Goal: Task Accomplishment & Management: Use online tool/utility

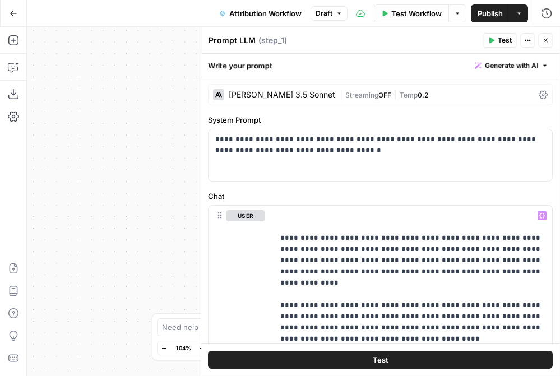
click at [100, 183] on div "**********" at bounding box center [293, 201] width 533 height 349
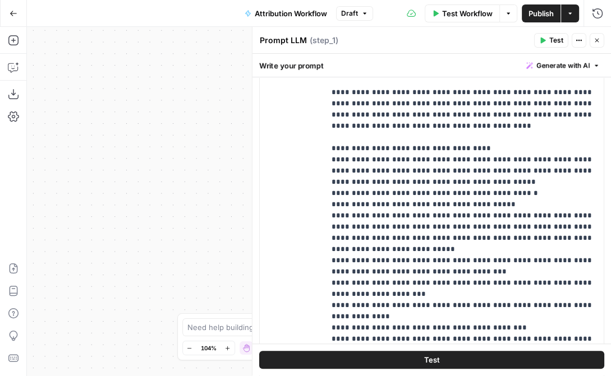
click at [560, 42] on icon "button" at bounding box center [597, 41] width 4 height 4
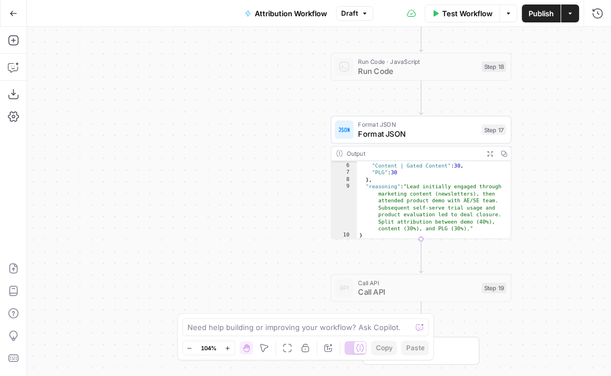
click at [420, 153] on div "Output" at bounding box center [412, 154] width 133 height 10
click at [284, 165] on div "**********" at bounding box center [319, 201] width 584 height 349
click at [276, 229] on div "**********" at bounding box center [319, 201] width 584 height 349
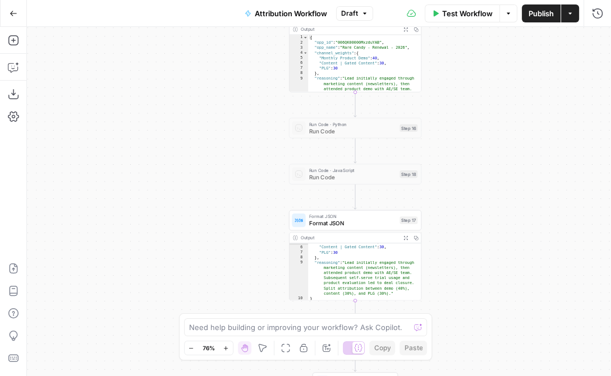
click at [337, 222] on span "Format JSON" at bounding box center [352, 223] width 87 height 8
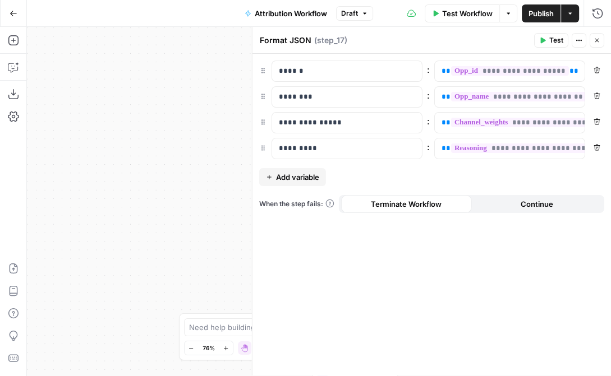
click at [560, 37] on icon "button" at bounding box center [596, 40] width 7 height 7
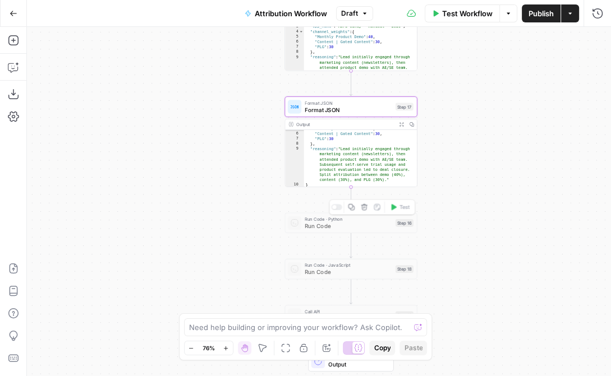
click at [325, 231] on div "Run Code · Python Run Code Step 16 Copy step Delete step Add Note Test" at bounding box center [350, 223] width 132 height 21
click at [302, 227] on div "Run Code · Python Run Code Step 16 Copy step Delete step Add Note Test" at bounding box center [351, 223] width 126 height 15
click at [334, 208] on div at bounding box center [334, 207] width 4 height 4
click at [315, 221] on span "Run Code · Python" at bounding box center [348, 219] width 87 height 7
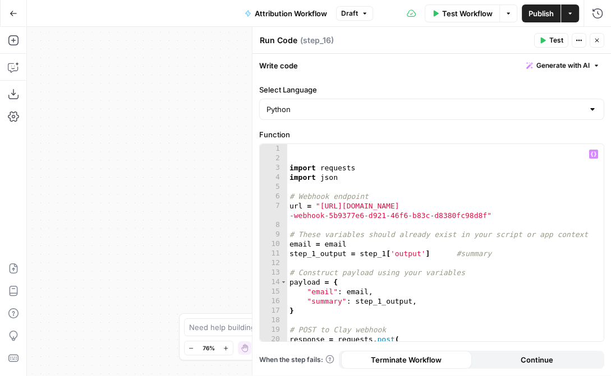
click at [350, 176] on div "import requests import json # Webhook endpoint url = "[URL][DOMAIN_NAME] -webho…" at bounding box center [445, 252] width 317 height 217
click at [289, 168] on div "import requests import json # Webhook endpoint url = "[URL][DOMAIN_NAME] -webho…" at bounding box center [445, 252] width 317 height 217
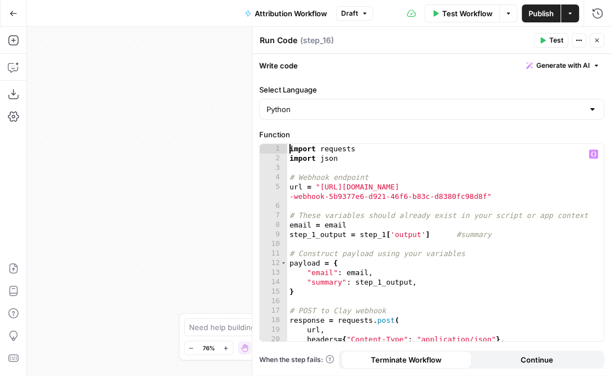
click at [451, 176] on div "import requests import json # Webhook endpoint url = "[URL][DOMAIN_NAME] -webho…" at bounding box center [445, 252] width 317 height 217
click at [519, 197] on div "import requests import json # Webhook endpoint url = "[URL][DOMAIN_NAME] -webho…" at bounding box center [445, 252] width 317 height 217
type textarea "**********"
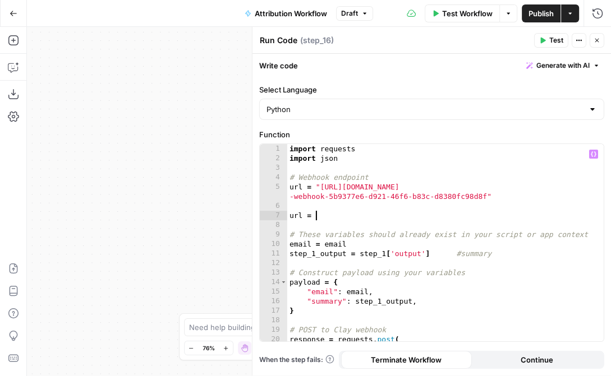
scroll to position [0, 2]
paste textarea "**********"
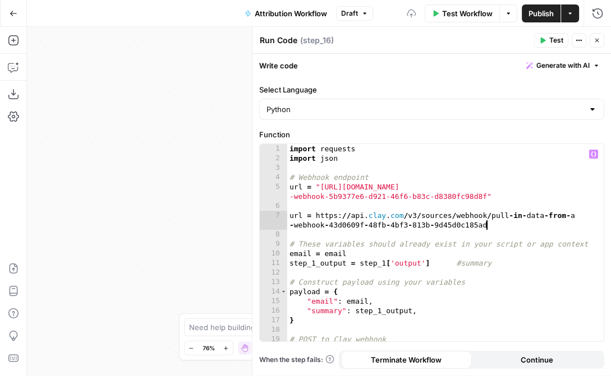
scroll to position [0, 0]
click at [316, 215] on div "import requests import json # Webhook endpoint url = "[URL][DOMAIN_NAME] -webho…" at bounding box center [445, 252] width 317 height 217
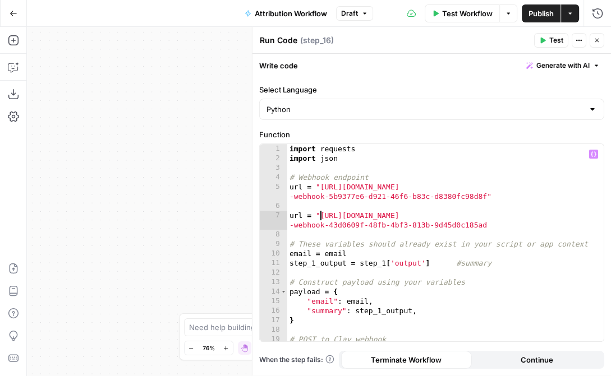
scroll to position [0, 3]
click at [502, 224] on div "import requests import json # Webhook endpoint url = "[URL][DOMAIN_NAME] -webho…" at bounding box center [445, 252] width 317 height 217
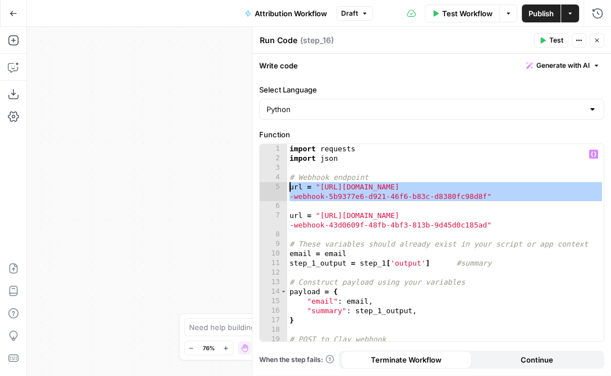
drag, startPoint x: 492, startPoint y: 201, endPoint x: 258, endPoint y: 190, distance: 234.2
click at [258, 190] on div "**********" at bounding box center [431, 226] width 358 height 298
type textarea "**********"
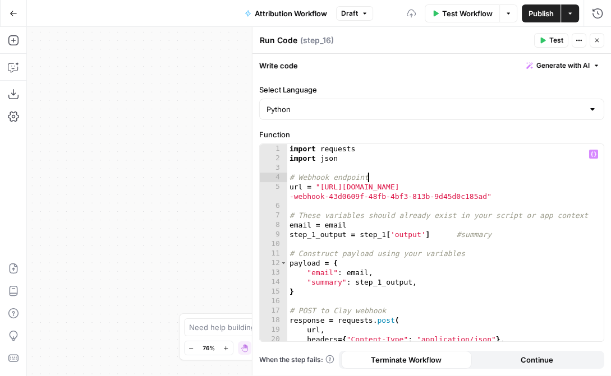
click at [374, 220] on div "import requests import json # Webhook endpoint url = "[URL][DOMAIN_NAME] -webho…" at bounding box center [445, 252] width 317 height 217
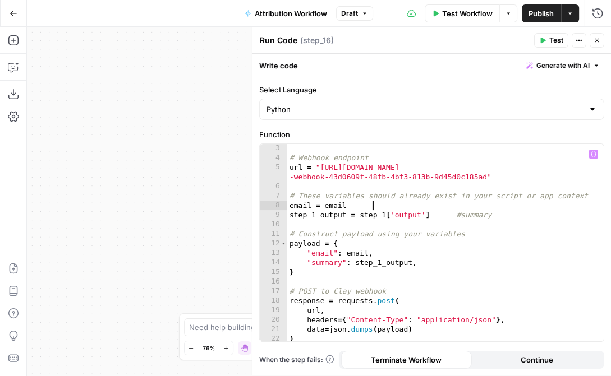
click at [348, 210] on div "# Webhook endpoint url = "[URL][DOMAIN_NAME] -webhook-43d0609f-48fb-4bf3-813b-9…" at bounding box center [445, 252] width 317 height 217
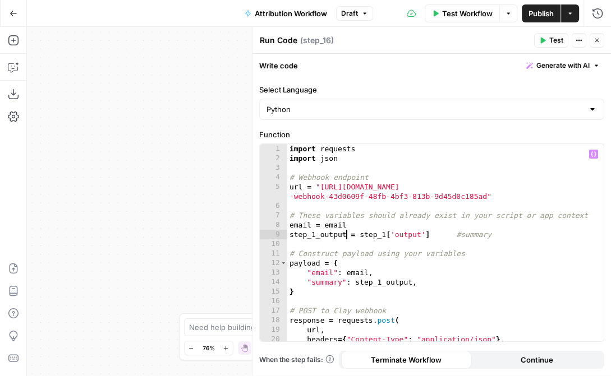
click at [336, 228] on div "import requests import json # Webhook endpoint url = "[URL][DOMAIN_NAME] -webho…" at bounding box center [445, 252] width 317 height 217
click at [294, 225] on div "import requests import json # Webhook endpoint url = "[URL][DOMAIN_NAME] -webho…" at bounding box center [445, 252] width 317 height 217
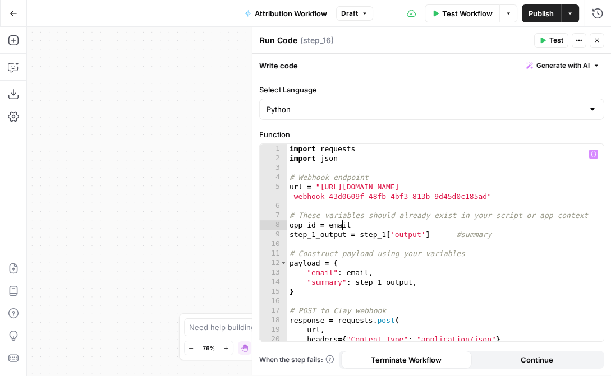
click at [342, 224] on div "import requests import json # Webhook endpoint url = "[URL][DOMAIN_NAME] -webho…" at bounding box center [445, 252] width 317 height 217
type textarea "**********"
click at [352, 204] on div "import requests import json # Webhook endpoint url = "[URL][DOMAIN_NAME] -webho…" at bounding box center [445, 252] width 317 height 217
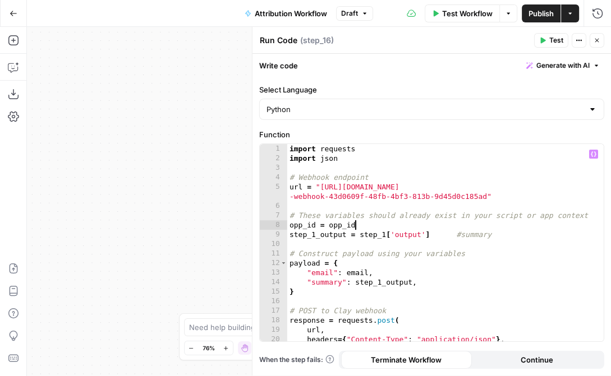
scroll to position [0, 0]
click at [391, 235] on div "import requests import json # Webhook endpoint url = "[URL][DOMAIN_NAME] -webho…" at bounding box center [445, 252] width 317 height 217
click at [458, 234] on div "import requests import json # Webhook endpoint url = "[URL][DOMAIN_NAME] -webho…" at bounding box center [445, 252] width 317 height 217
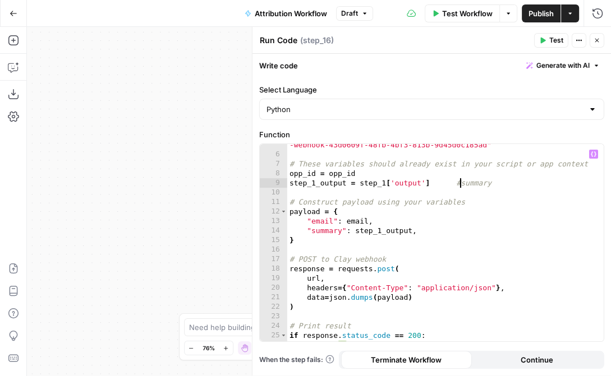
scroll to position [52, 0]
click at [408, 227] on div "url = "[URL][DOMAIN_NAME] -webhook-43d0609f-48fb-4bf3-813b-9d45d0c185ad" # Thes…" at bounding box center [445, 244] width 317 height 227
click at [326, 242] on div "url = "[URL][DOMAIN_NAME] -webhook-43d0609f-48fb-4bf3-813b-9d45d0c185ad" # Thes…" at bounding box center [445, 244] width 317 height 227
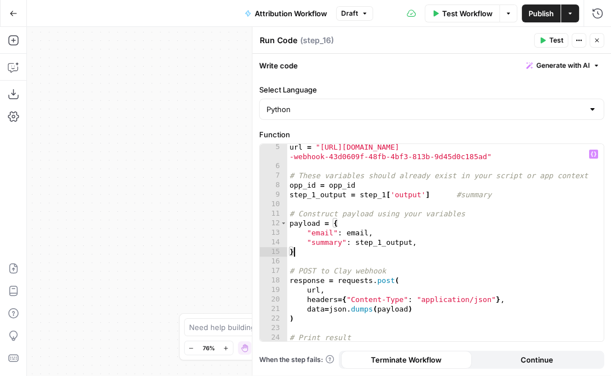
scroll to position [48, 0]
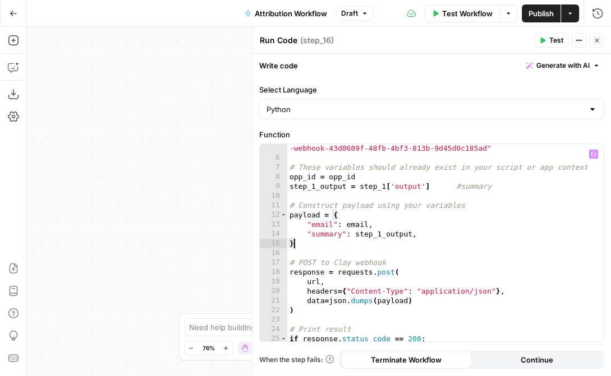
click at [321, 223] on div "url = "[URL][DOMAIN_NAME] -webhook-43d0609f-48fb-4bf3-813b-9d45d0c185ad" # Thes…" at bounding box center [445, 247] width 317 height 227
click at [367, 224] on div "url = "[URL][DOMAIN_NAME] -webhook-43d0609f-48fb-4bf3-813b-9d45d0c185ad" # Thes…" at bounding box center [445, 247] width 317 height 227
type textarea "**********"
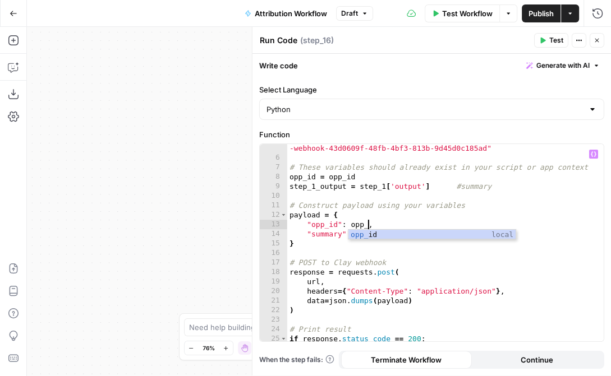
scroll to position [0, 7]
click at [355, 199] on div "url = "[URL][DOMAIN_NAME] -webhook-43d0609f-48fb-4bf3-813b-9d45d0c185ad" # Thes…" at bounding box center [445, 247] width 317 height 227
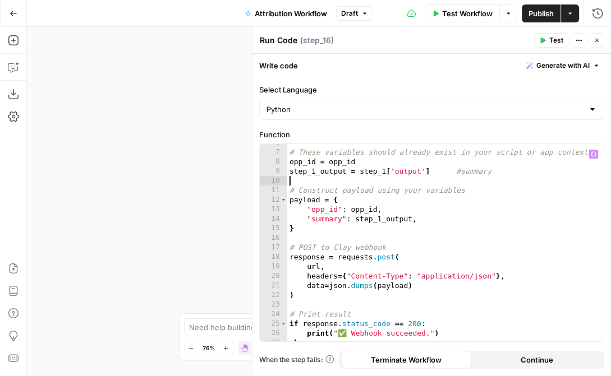
scroll to position [50, 0]
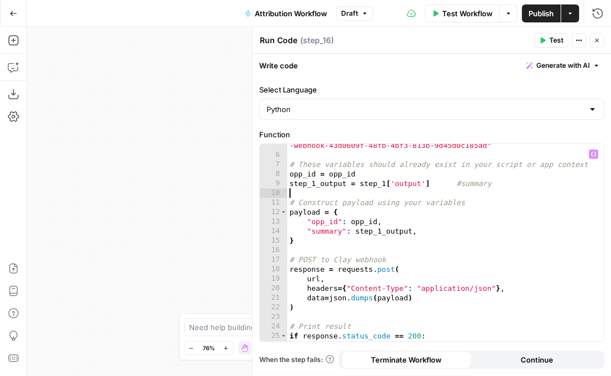
click at [325, 231] on div "url = "[URL][DOMAIN_NAME] -webhook-43d0609f-48fb-4bf3-813b-9d45d0c185ad" # Thes…" at bounding box center [445, 244] width 317 height 227
drag, startPoint x: 373, startPoint y: 232, endPoint x: 430, endPoint y: 232, distance: 56.7
click at [430, 232] on div "url = "[URL][DOMAIN_NAME] -webhook-43d0609f-48fb-4bf3-813b-9d45d0c185ad" # Thes…" at bounding box center [445, 244] width 317 height 227
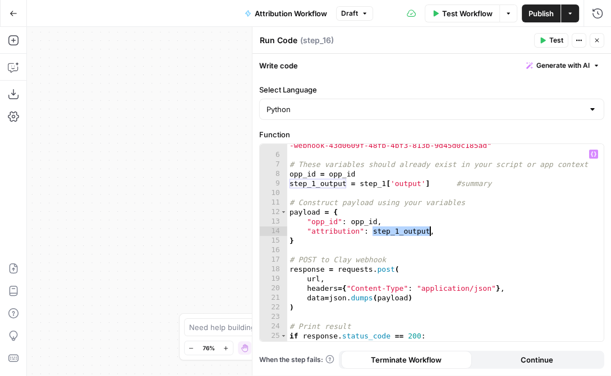
click at [358, 186] on div "url = "[URL][DOMAIN_NAME] -webhook-43d0609f-48fb-4bf3-813b-9d45d0c185ad" # Thes…" at bounding box center [445, 244] width 317 height 227
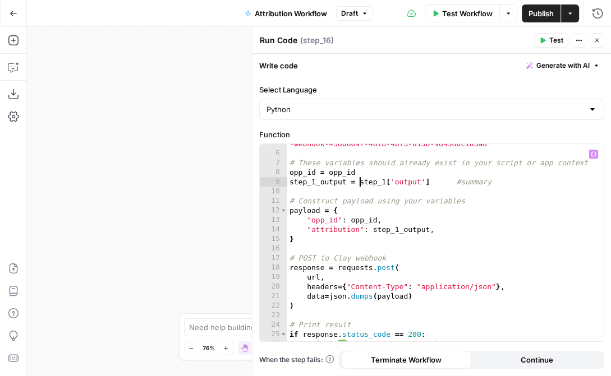
scroll to position [79, 0]
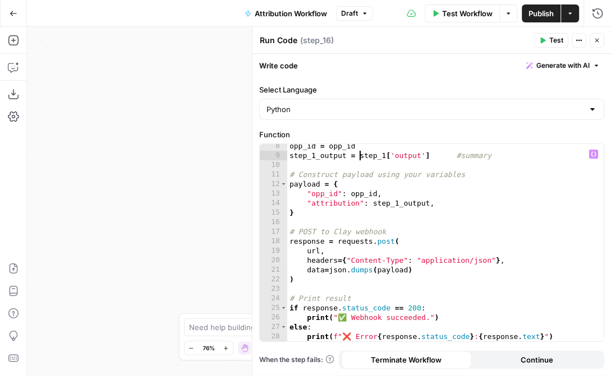
click at [308, 212] on div "opp_id = opp_id step_1_output = step_1 [ 'output' ] #summary # Construct payloa…" at bounding box center [445, 249] width 317 height 217
type textarea "*"
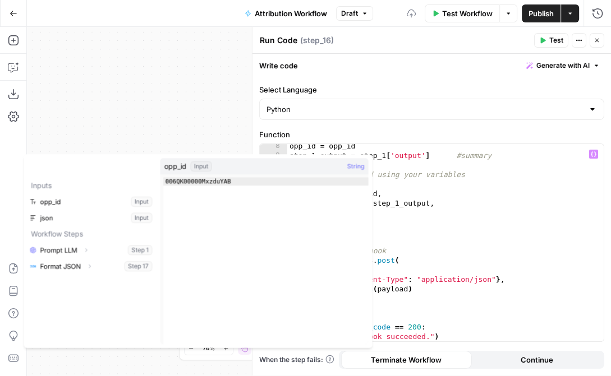
type textarea "*"
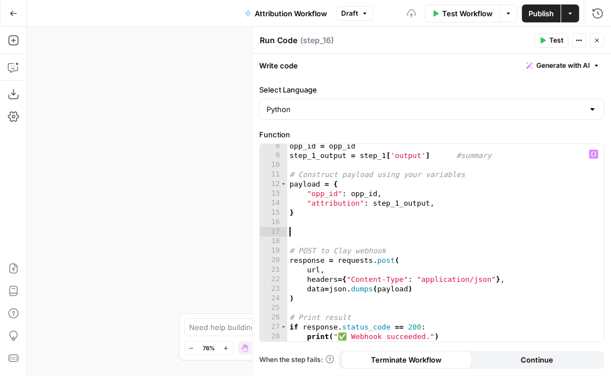
type input "*"
click at [447, 224] on div "opp_id = opp_id step_1_output = step_1 [ 'output' ] #summary # Construct payloa…" at bounding box center [445, 249] width 317 height 217
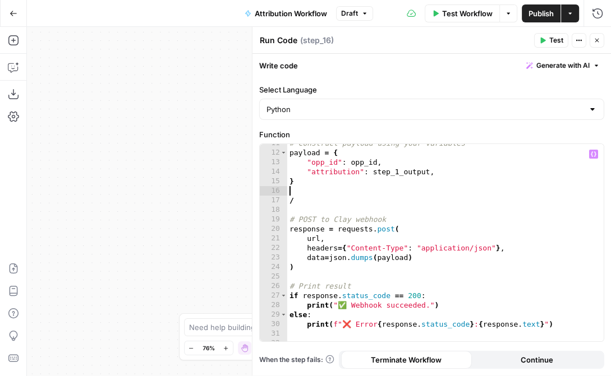
scroll to position [117, 0]
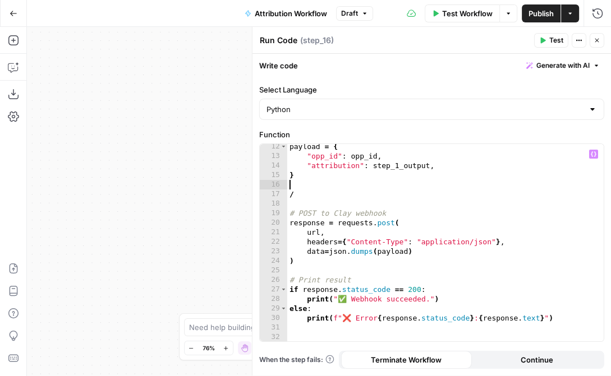
click at [332, 259] on div "payload = { "opp_id" : opp_id , "attribution" : step_1_output , } / # POST to C…" at bounding box center [445, 250] width 317 height 217
click at [296, 197] on div "payload = { "opp_id" : opp_id , "attribution" : step_1_output , } / # POST to C…" at bounding box center [445, 250] width 317 height 217
type textarea "*"
click at [289, 222] on div "payload = { "opp_id" : opp_id , "attribution" : step_1_output , } # POST to Cla…" at bounding box center [445, 250] width 317 height 217
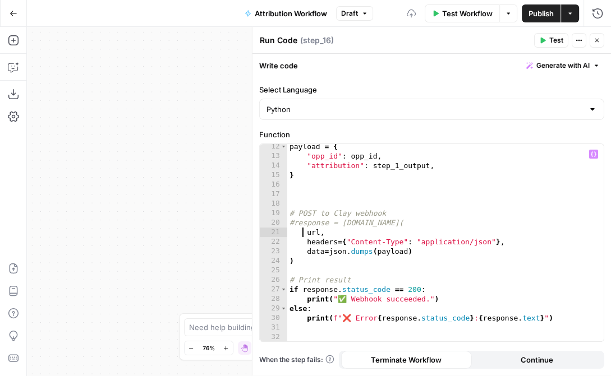
click at [303, 231] on div "payload = { "opp_id" : opp_id , "attribution" : step_1_output , } # POST to Cla…" at bounding box center [445, 250] width 317 height 217
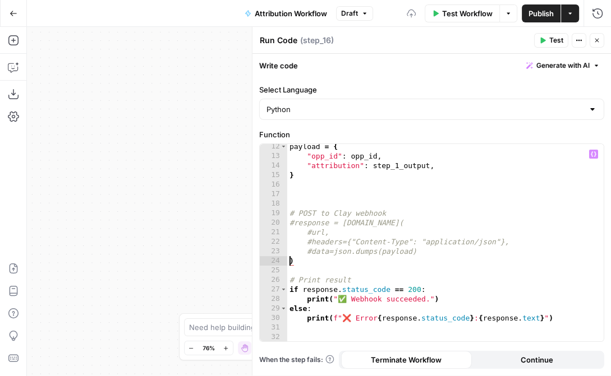
type textarea "**"
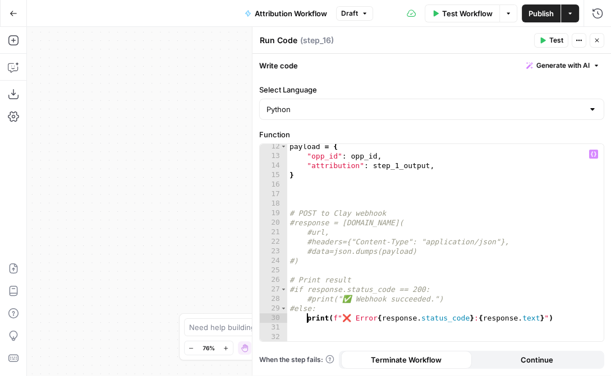
scroll to position [1, 2]
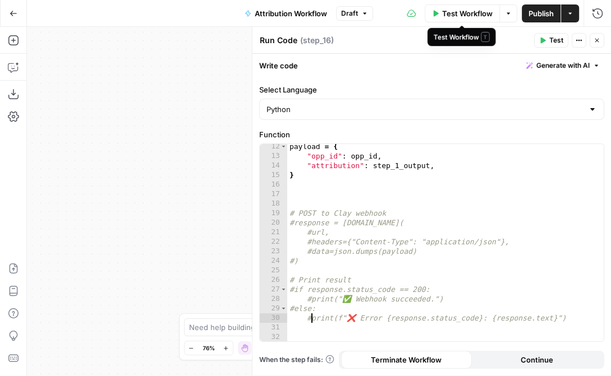
click at [466, 12] on span "Test Workflow" at bounding box center [467, 13] width 50 height 11
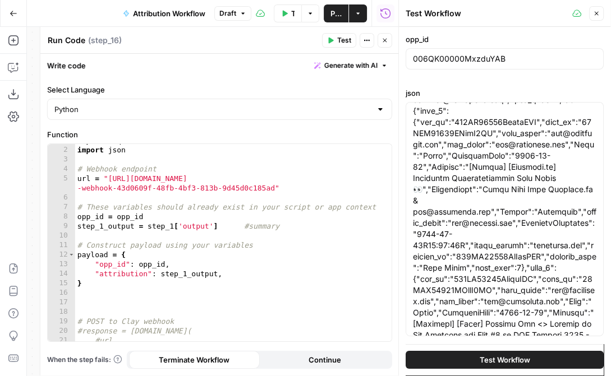
scroll to position [485, 0]
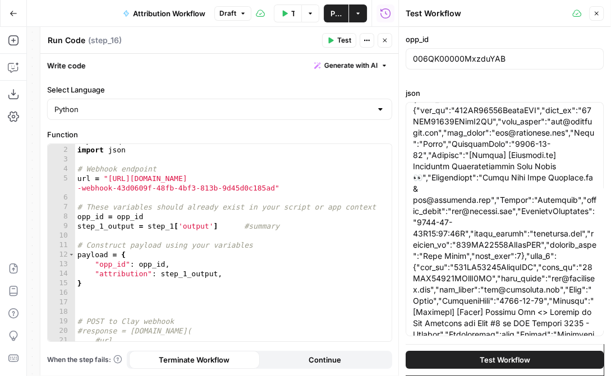
click at [483, 352] on button "Test Workflow" at bounding box center [505, 360] width 198 height 18
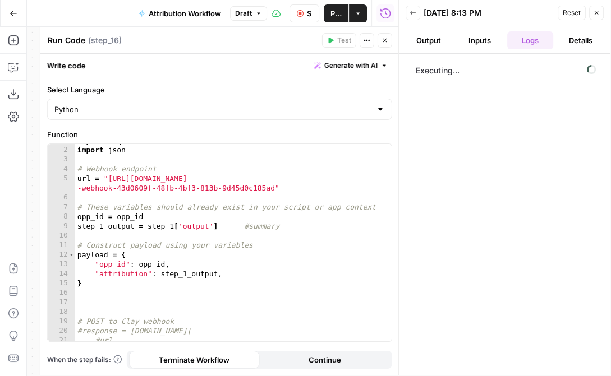
click at [312, 11] on button "Stop Run" at bounding box center [304, 13] width 30 height 18
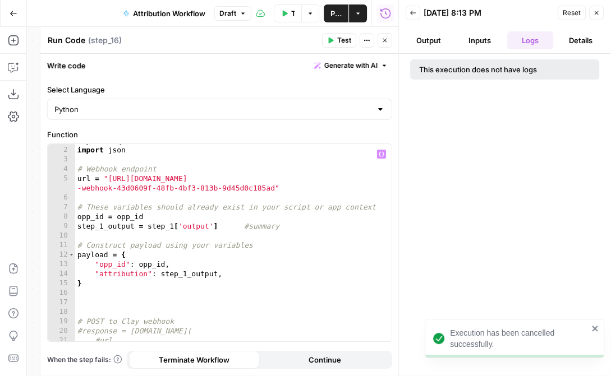
type textarea "*"
click at [121, 282] on div "import requests import json # Webhook endpoint url = "[URL][DOMAIN_NAME] -webho…" at bounding box center [233, 244] width 317 height 217
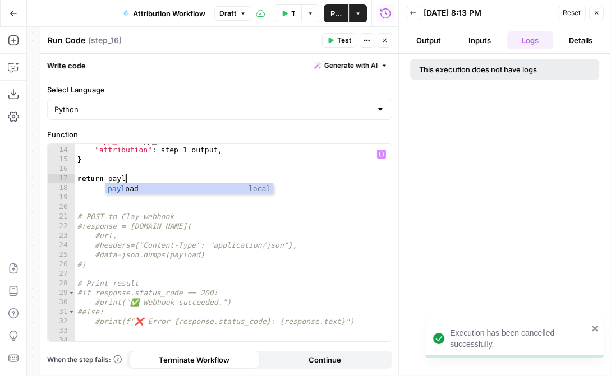
scroll to position [0, 4]
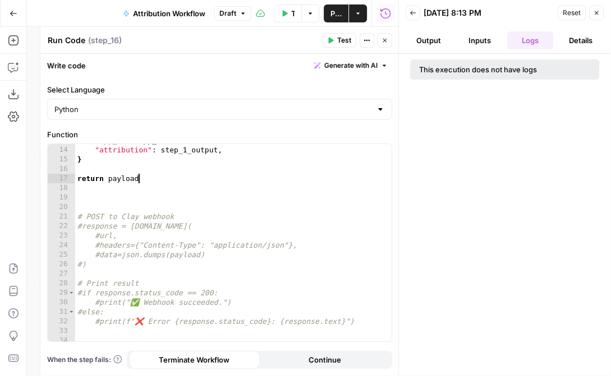
click at [342, 39] on span "Test" at bounding box center [344, 40] width 14 height 10
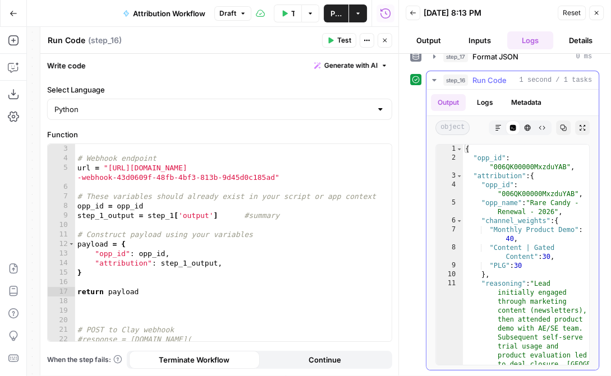
scroll to position [0, 0]
type textarea "**********"
click at [195, 256] on div "# Webhook endpoint url = "[URL][DOMAIN_NAME] -webhook-43d0609f-48fb-4bf3-813b-9…" at bounding box center [233, 252] width 317 height 217
click at [177, 280] on div "# Webhook endpoint url = "[URL][DOMAIN_NAME] -webhook-43d0609f-48fb-4bf3-813b-9…" at bounding box center [233, 252] width 317 height 217
click at [439, 43] on button "Output" at bounding box center [429, 40] width 46 height 18
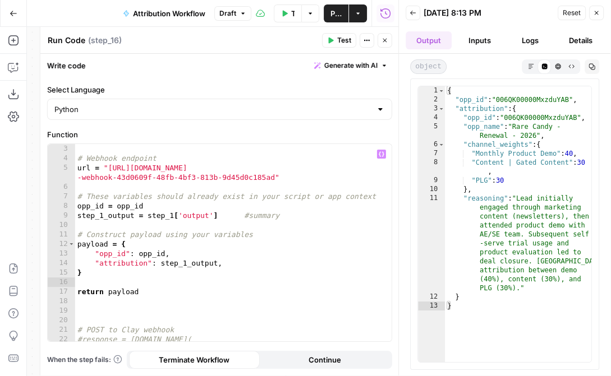
click at [144, 263] on div "# Webhook endpoint url = "[URL][DOMAIN_NAME] -webhook-43d0609f-48fb-4bf3-813b-9…" at bounding box center [233, 252] width 317 height 217
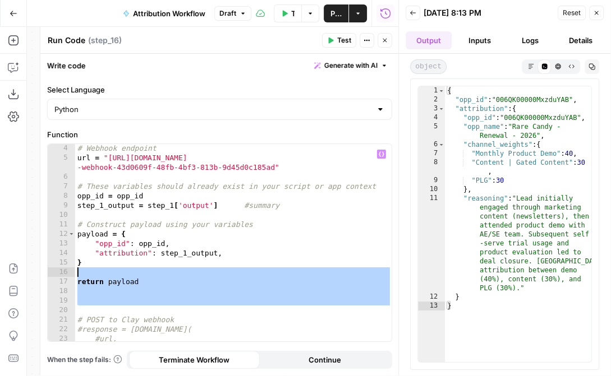
drag, startPoint x: 90, startPoint y: 309, endPoint x: 74, endPoint y: 275, distance: 37.7
click at [74, 275] on div "**********" at bounding box center [220, 242] width 344 height 197
type textarea "**********"
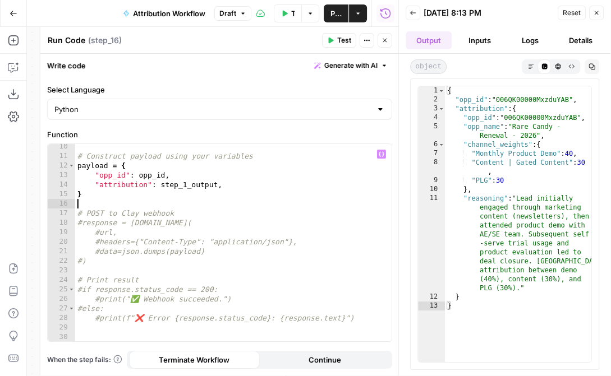
click at [83, 223] on div "# Construct payload using your variables payload = { "opp_id" : opp_id , "attri…" at bounding box center [233, 250] width 317 height 217
click at [99, 231] on div "# Construct payload using your variables payload = { "opp_id" : opp_id , "attri…" at bounding box center [233, 250] width 317 height 217
click at [100, 240] on div "# Construct payload using your variables payload = { "opp_id" : opp_id , "attri…" at bounding box center [233, 250] width 317 height 217
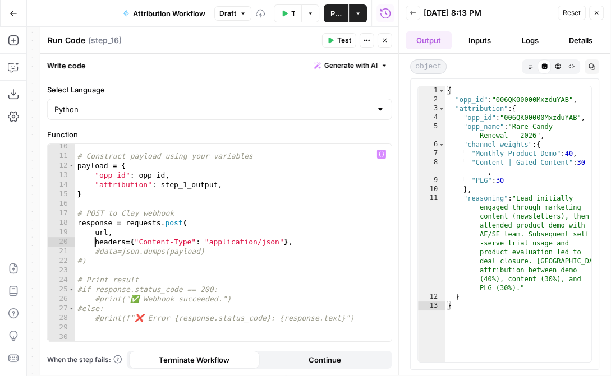
click at [99, 250] on div "# Construct payload using your variables payload = { "opp_id" : opp_id , "attri…" at bounding box center [233, 250] width 317 height 217
click at [83, 260] on div "# Construct payload using your variables payload = { "opp_id" : opp_id , "attri…" at bounding box center [233, 250] width 317 height 217
click at [83, 289] on div "# Construct payload using your variables payload = { "opp_id" : opp_id , "attri…" at bounding box center [233, 250] width 317 height 217
click at [98, 302] on div "# Construct payload using your variables payload = { "opp_id" : opp_id , "attri…" at bounding box center [233, 250] width 317 height 217
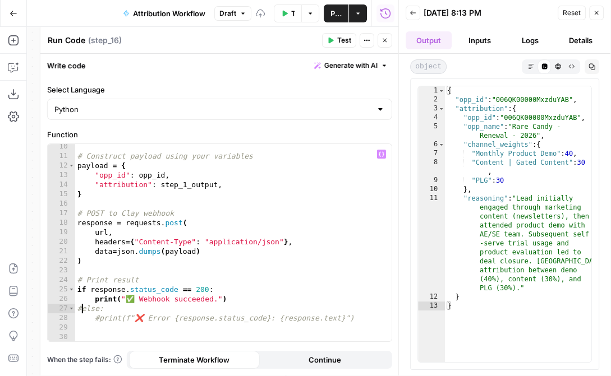
click at [81, 309] on div "# Construct payload using your variables payload = { "opp_id" : opp_id , "attri…" at bounding box center [233, 250] width 317 height 217
click at [99, 317] on div "# Construct payload using your variables payload = { "opp_id" : opp_id , "attri…" at bounding box center [233, 250] width 317 height 217
type textarea "**********"
click at [211, 266] on div "# Construct payload using your variables payload = { "opp_id" : opp_id , "attri…" at bounding box center [233, 250] width 317 height 217
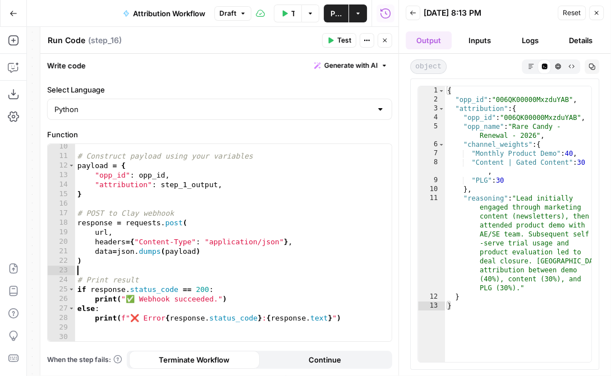
click at [330, 44] on button "Test" at bounding box center [339, 40] width 34 height 15
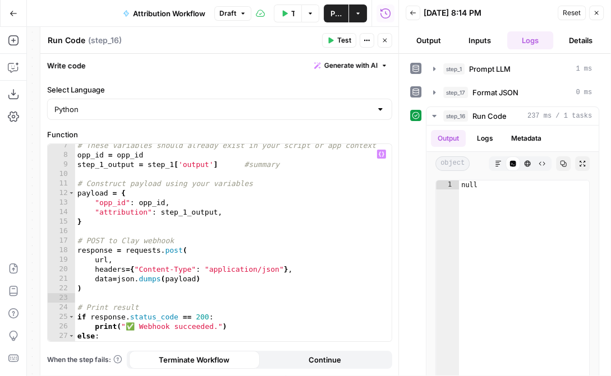
scroll to position [98, 0]
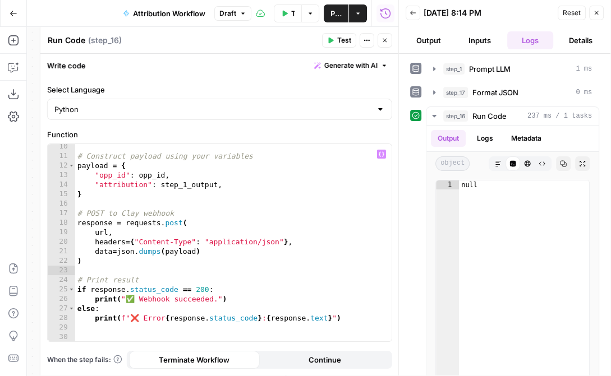
click at [97, 327] on div "# Construct payload using your variables payload = { "opp_id" : opp_id , "attri…" at bounding box center [233, 250] width 317 height 217
click at [487, 140] on button "Logs" at bounding box center [485, 138] width 30 height 17
